Goal: Transaction & Acquisition: Book appointment/travel/reservation

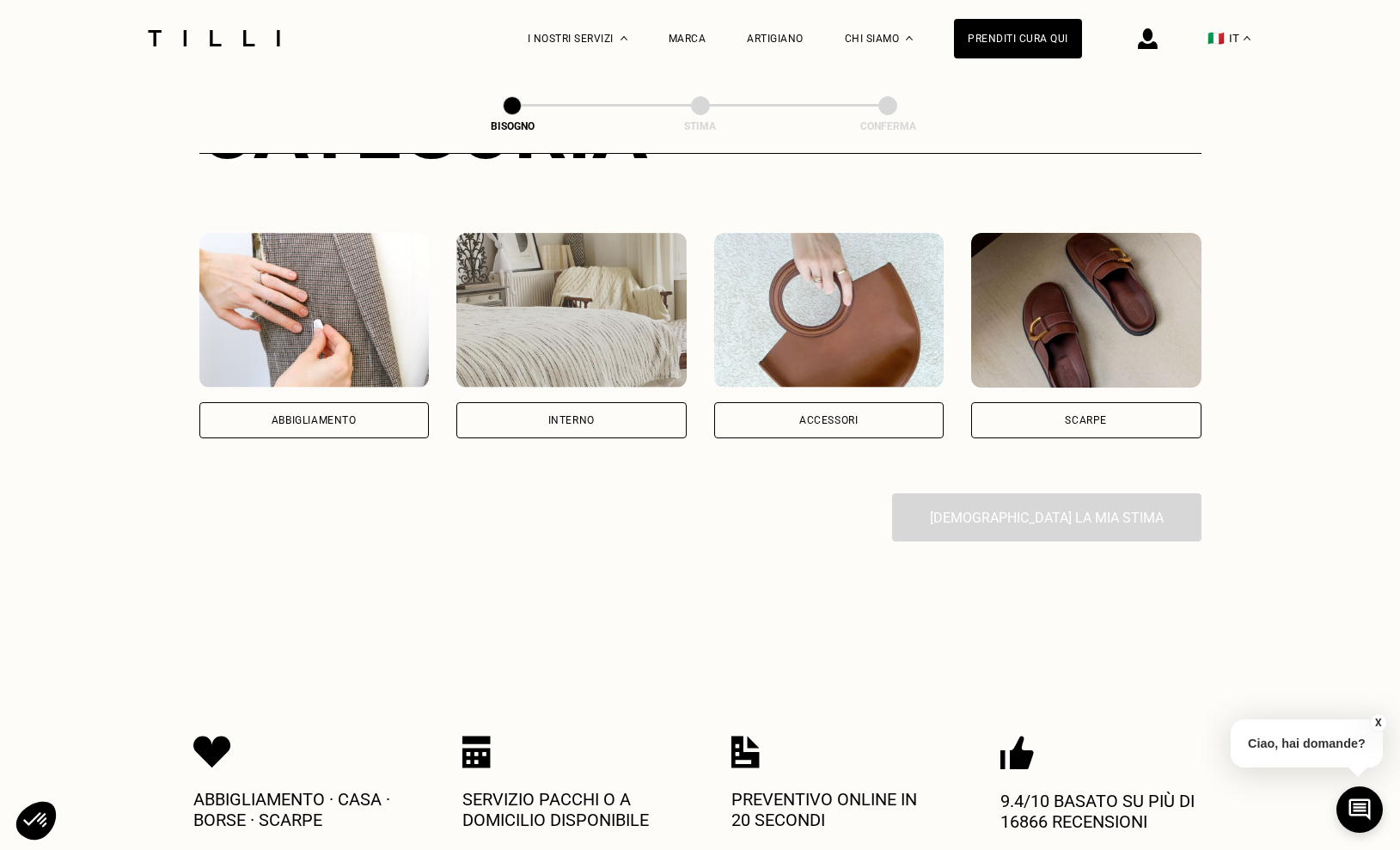
scroll to position [241, 0]
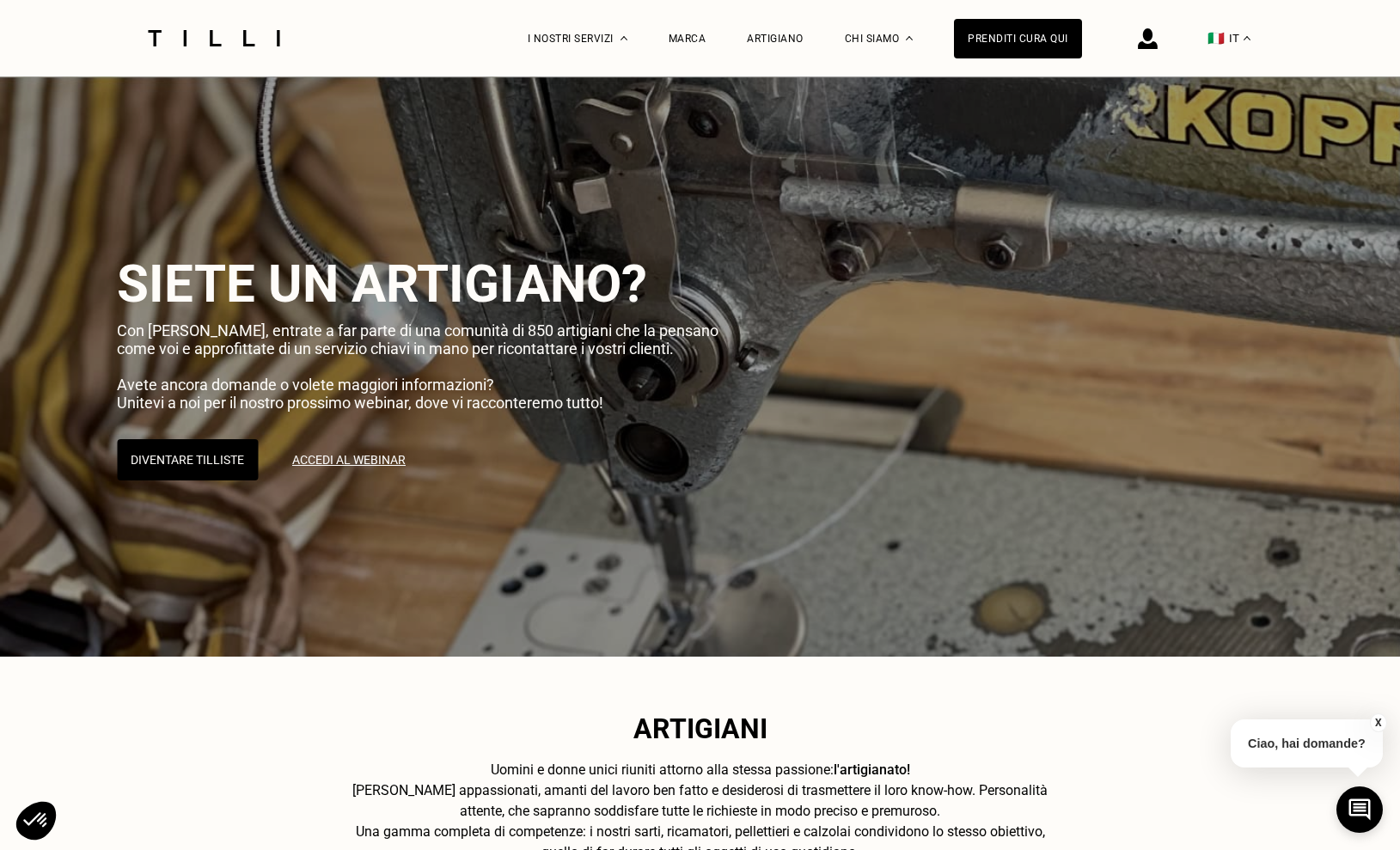
scroll to position [2371, 0]
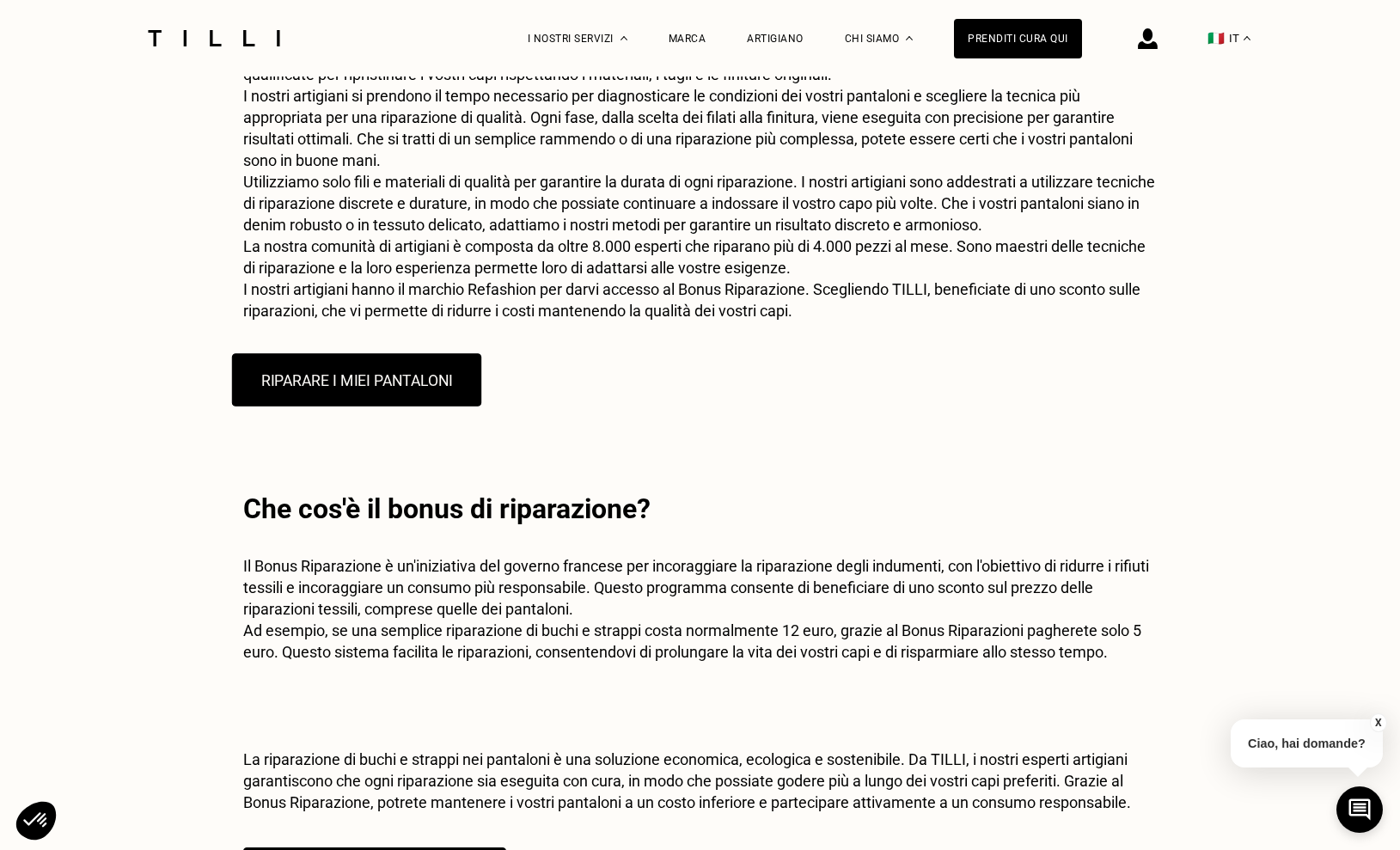
click at [399, 406] on button "RIPARARE I MIEI PANTALONI" at bounding box center [356, 380] width 249 height 54
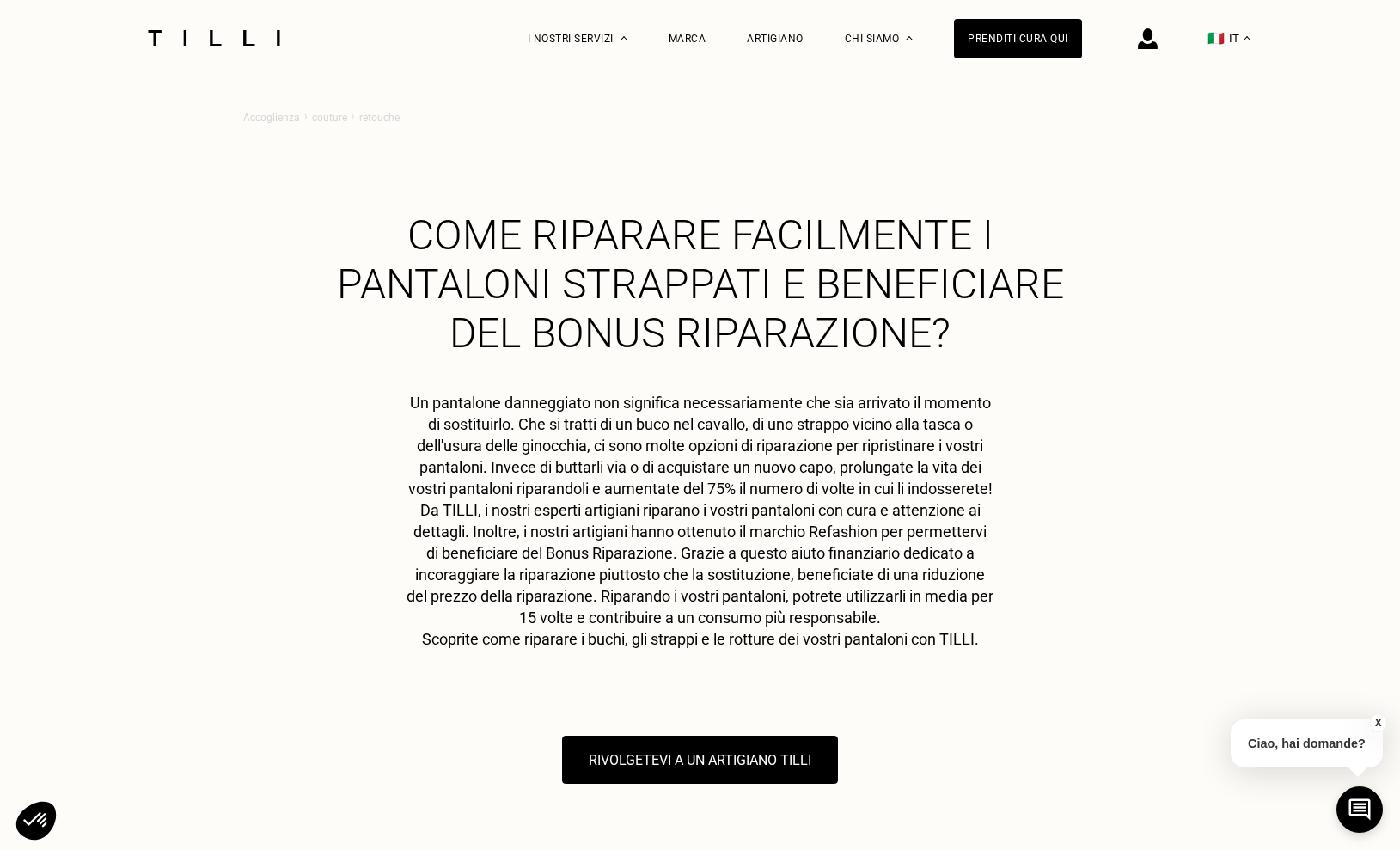
scroll to position [2371, 0]
